Goal: Navigation & Orientation: Find specific page/section

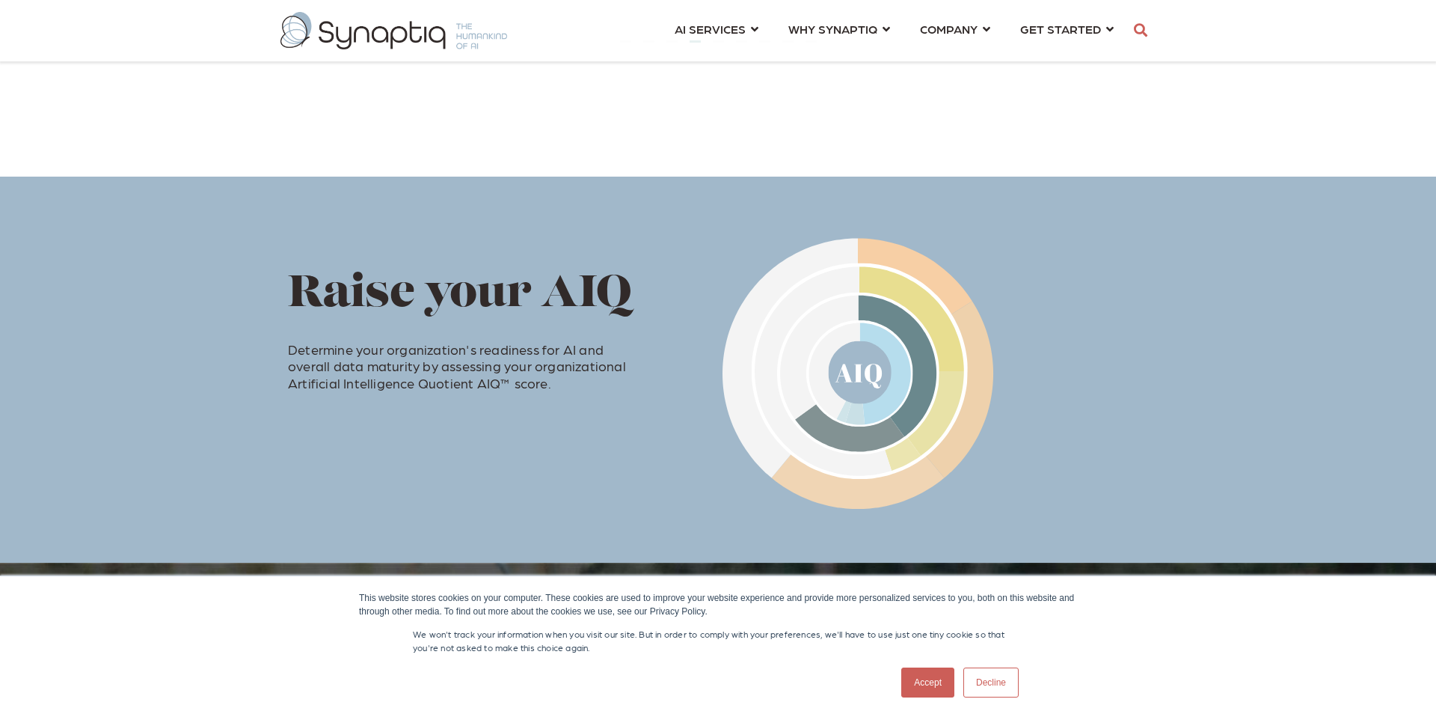
scroll to position [673, 0]
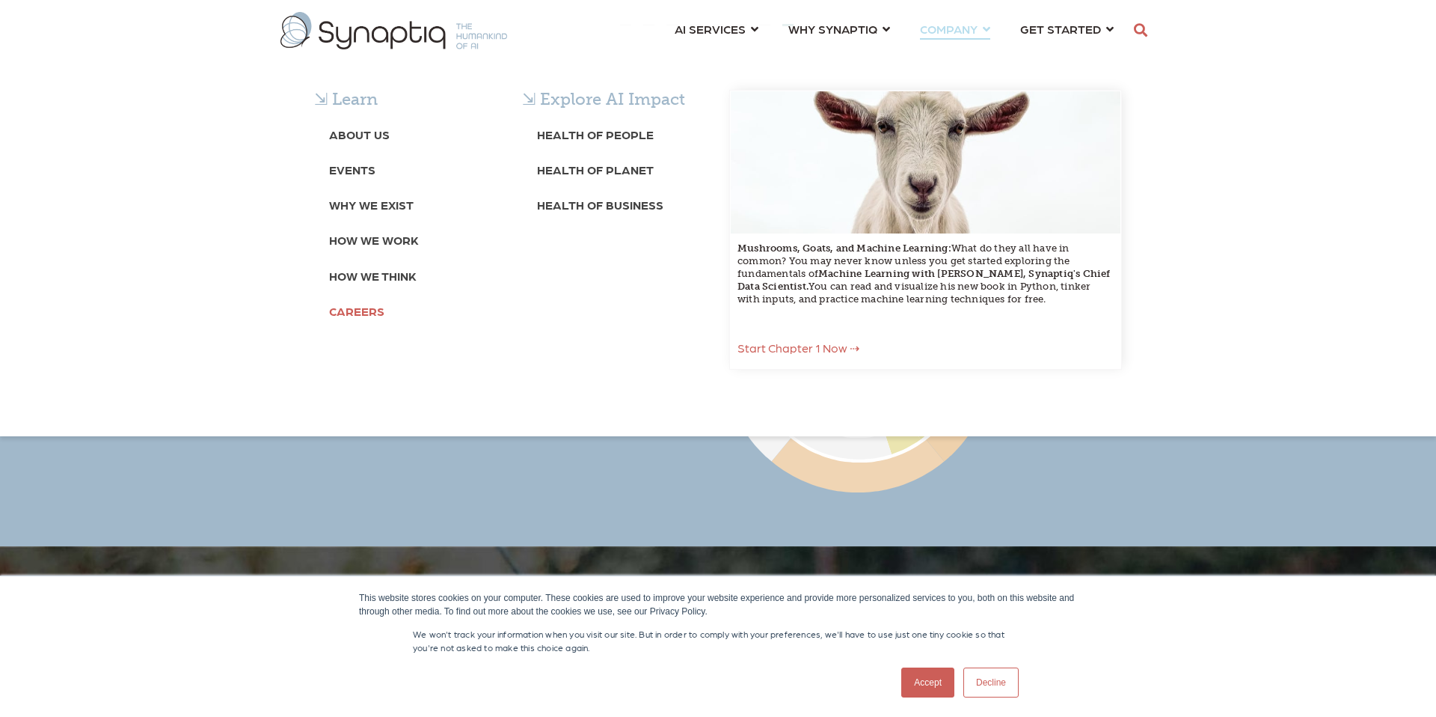
click at [362, 310] on b "Careers" at bounding box center [356, 311] width 55 height 14
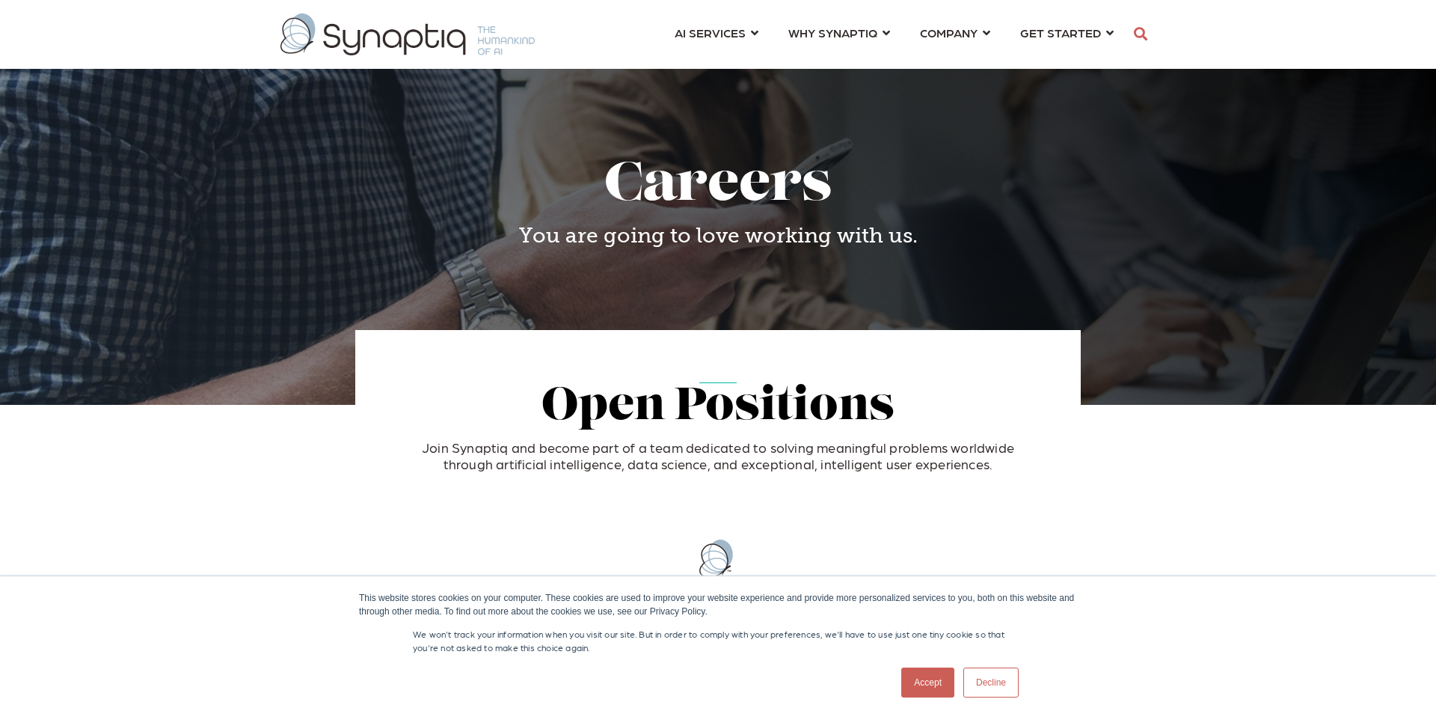
click at [495, 37] on img at bounding box center [408, 34] width 254 height 42
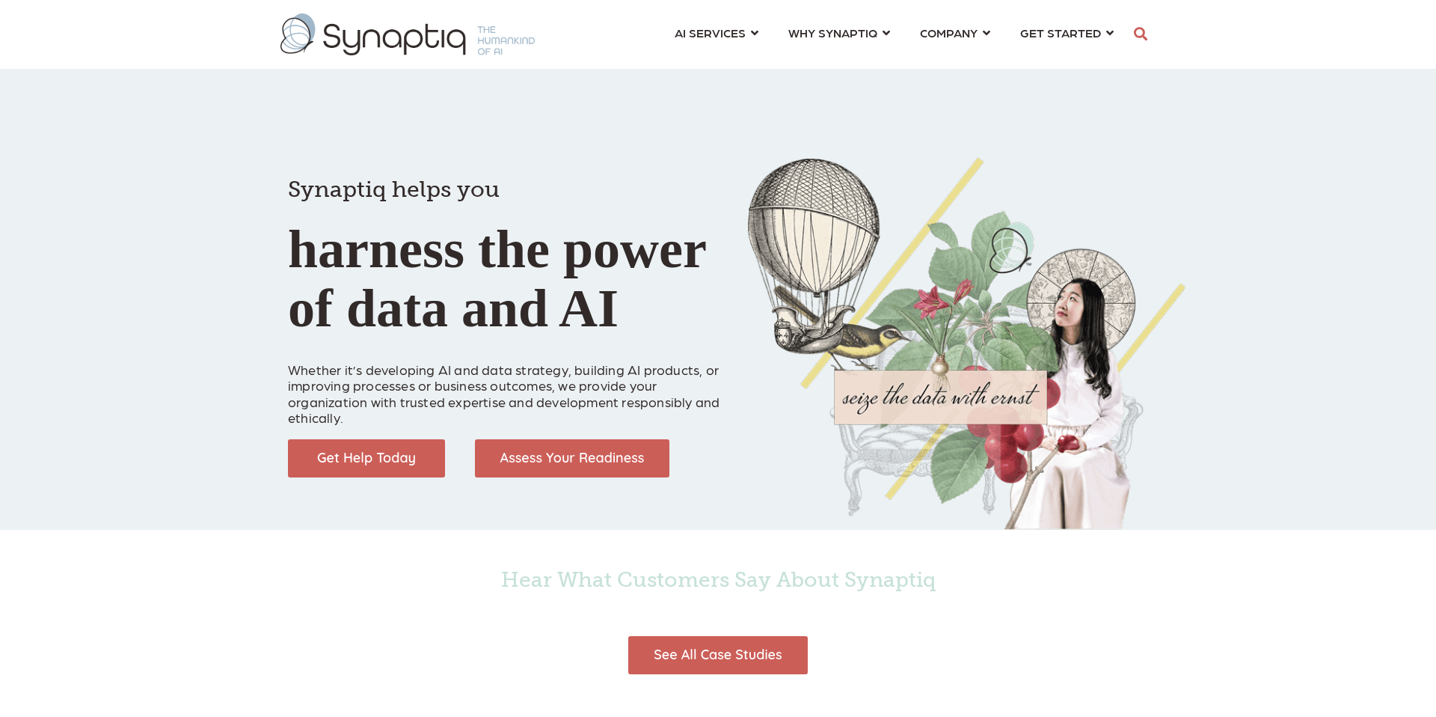
scroll to position [0, 7]
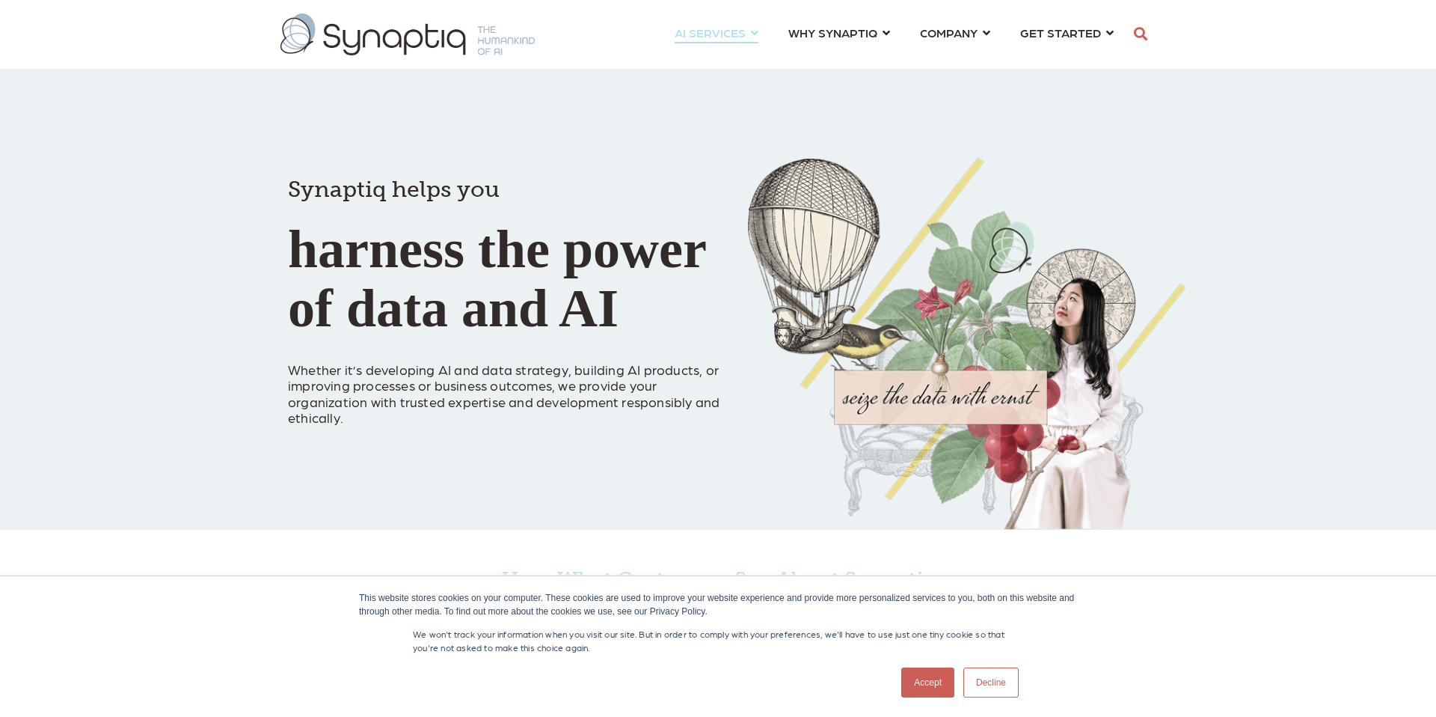
click at [728, 31] on span "AI SERVICES ⇲ By Industry Construction & Real Estate Healthcare Legal Governmen…" at bounding box center [710, 32] width 71 height 20
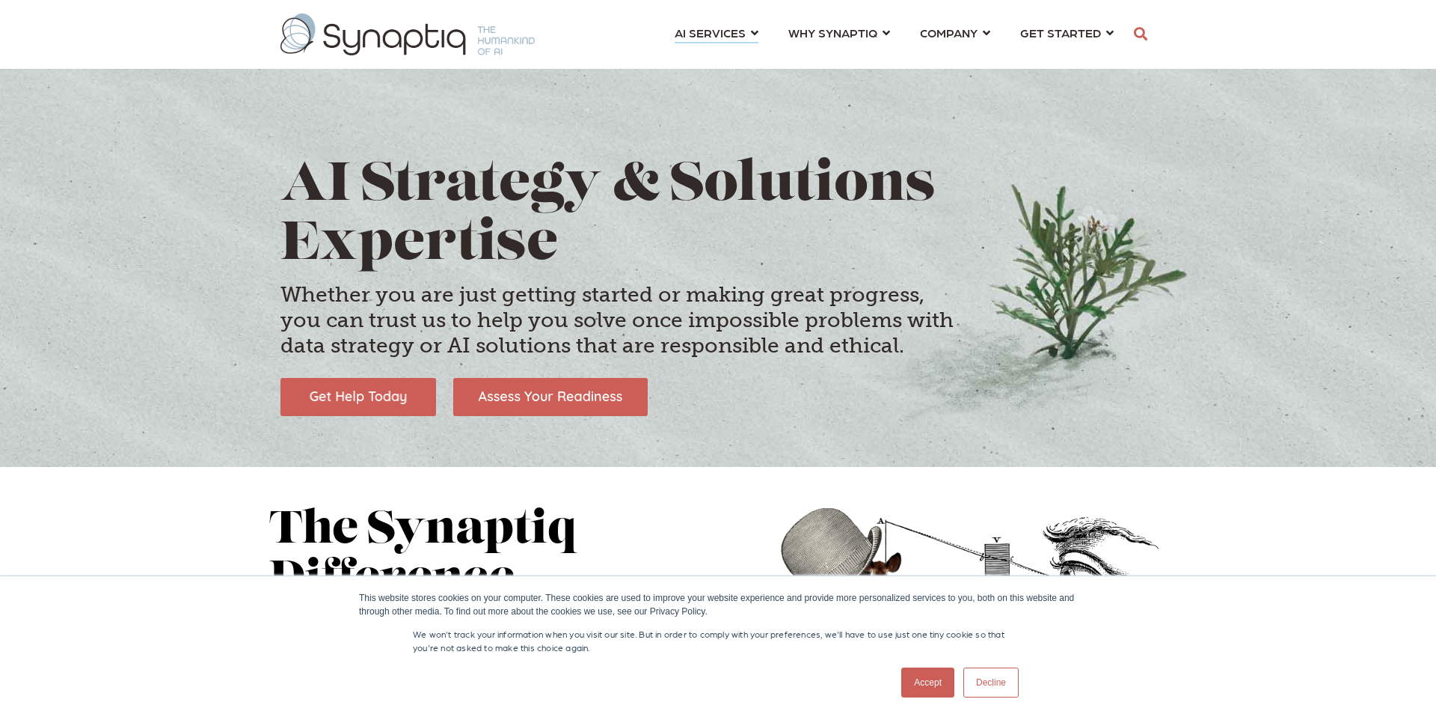
scroll to position [0, 7]
